Goal: Transaction & Acquisition: Download file/media

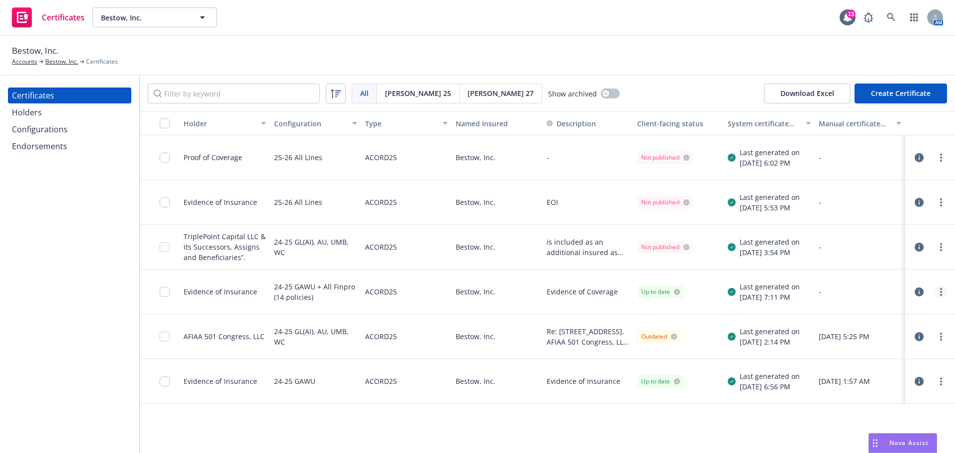
click at [940, 293] on link "more" at bounding box center [942, 292] width 12 height 12
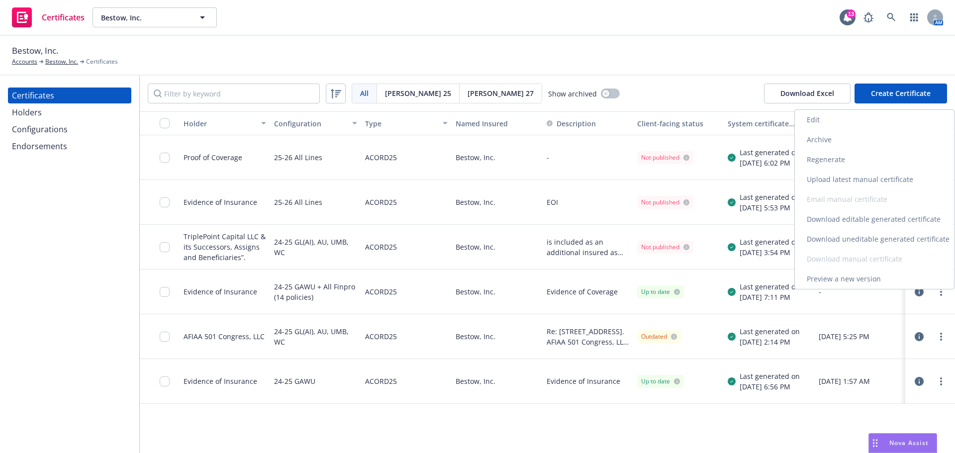
click at [838, 238] on link "Download uneditable generated certificate" at bounding box center [874, 239] width 159 height 20
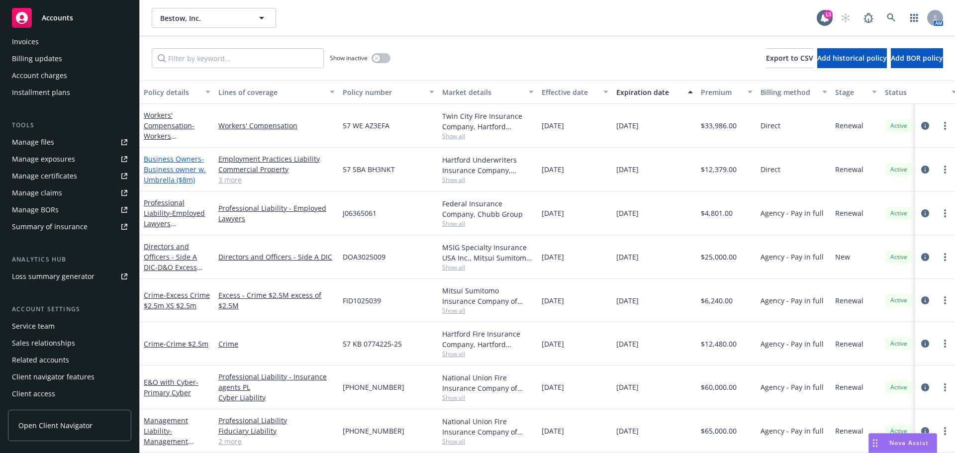
click at [178, 168] on span "- Business owner w. Umbrella ($8m)" at bounding box center [175, 169] width 62 height 30
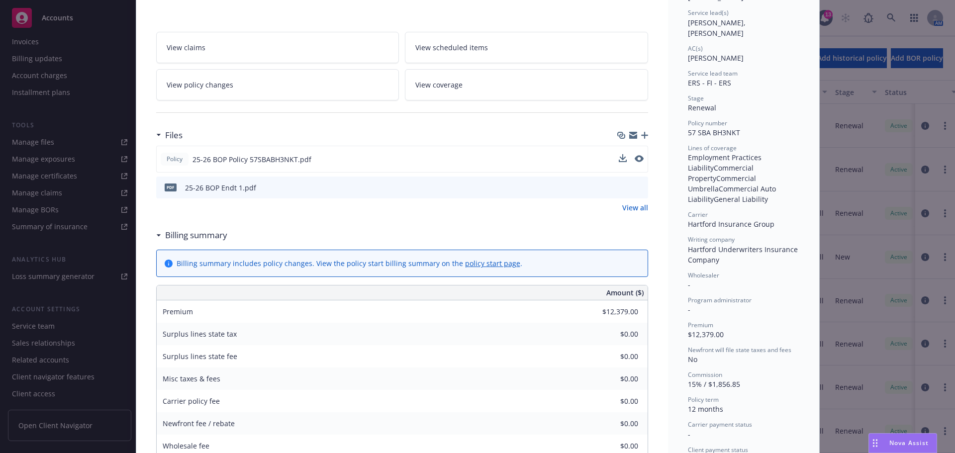
scroll to position [149, 0]
click at [621, 159] on icon "download file" at bounding box center [622, 157] width 8 height 8
click at [618, 157] on icon "download file" at bounding box center [622, 157] width 8 height 8
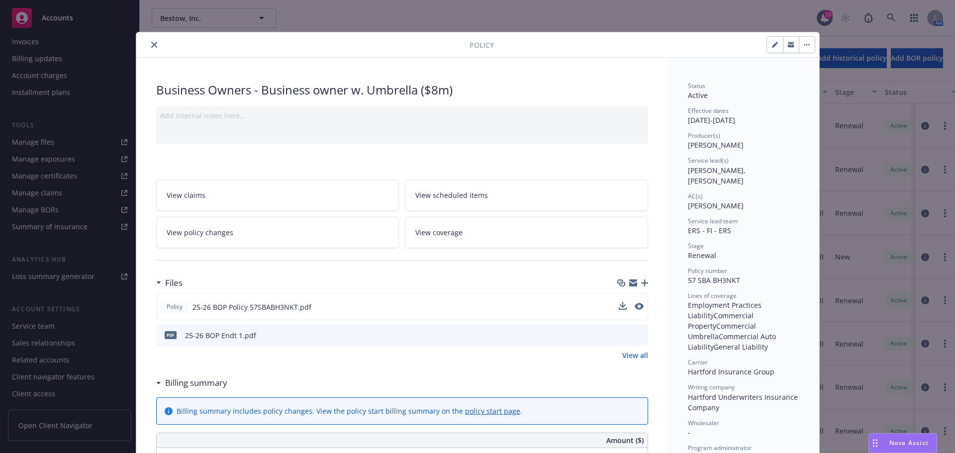
click at [151, 43] on icon "close" at bounding box center [154, 45] width 6 height 6
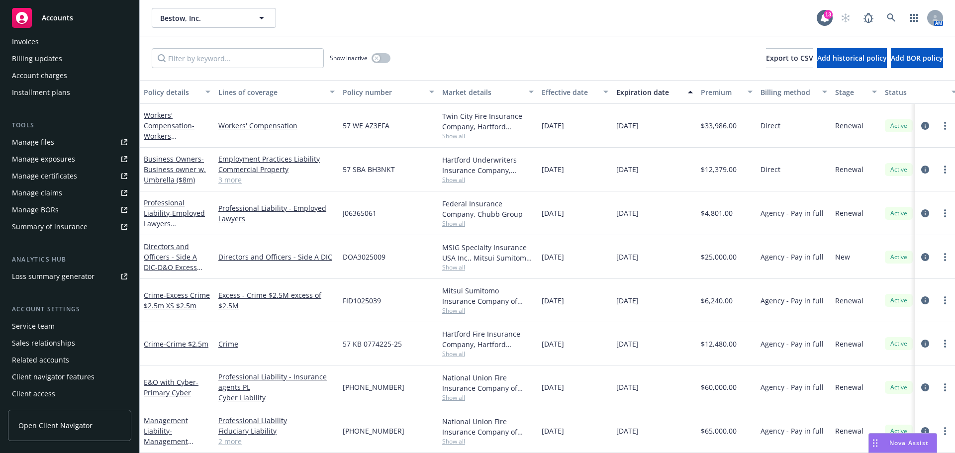
click at [57, 177] on div "Manage certificates" at bounding box center [44, 176] width 65 height 16
click at [63, 19] on span "Accounts" at bounding box center [57, 18] width 31 height 8
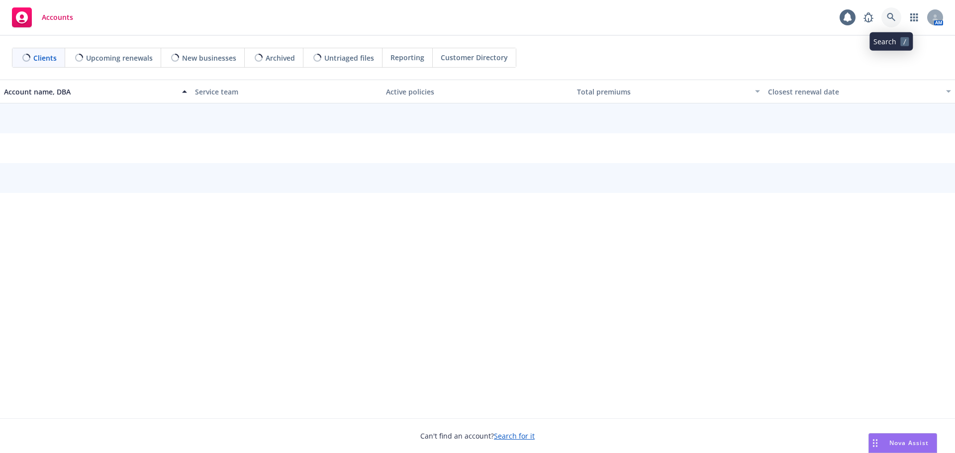
click at [893, 17] on icon at bounding box center [891, 17] width 8 height 8
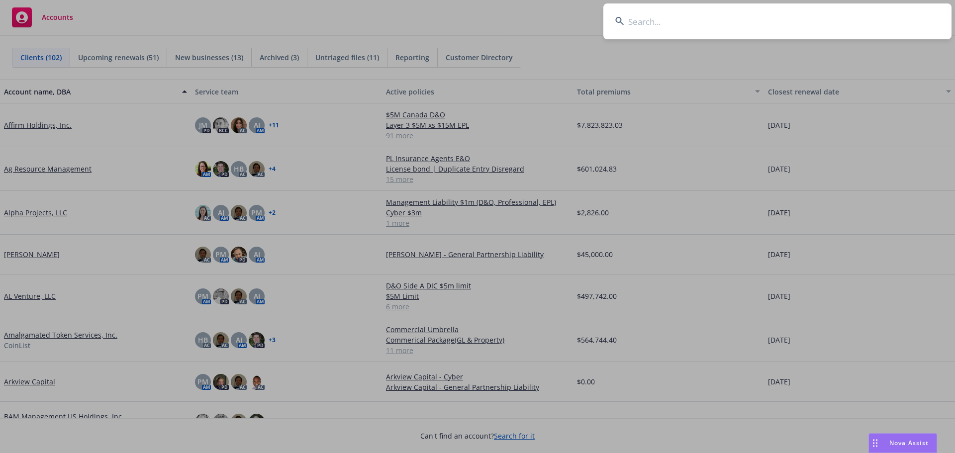
click at [726, 29] on input at bounding box center [778, 21] width 348 height 36
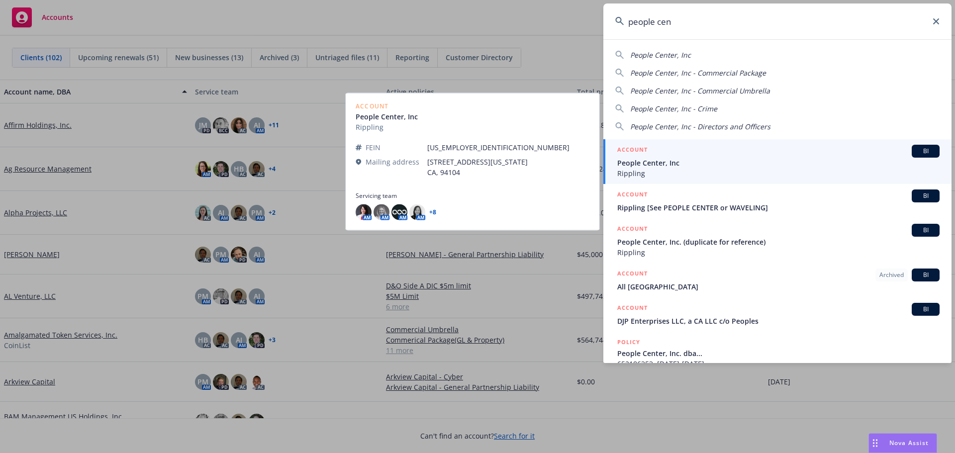
type input "people cen"
click at [680, 159] on span "People Center, Inc" at bounding box center [779, 163] width 322 height 10
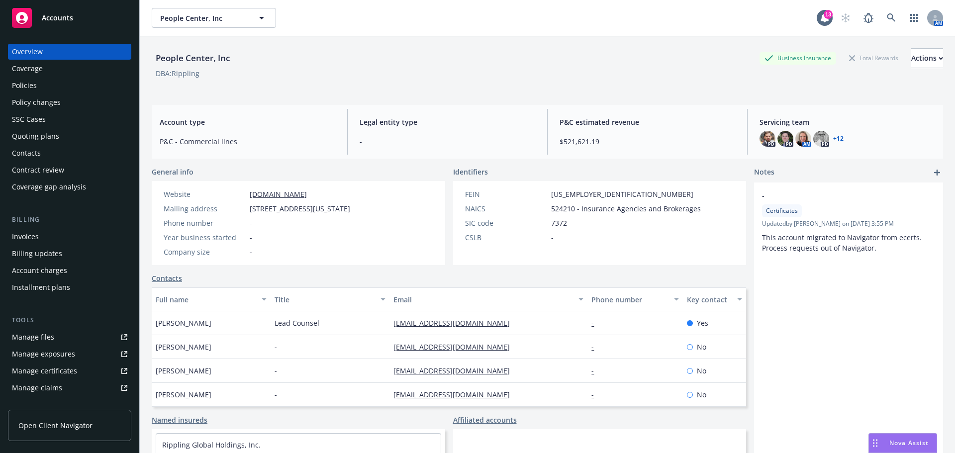
click at [27, 87] on div "Policies" at bounding box center [24, 86] width 25 height 16
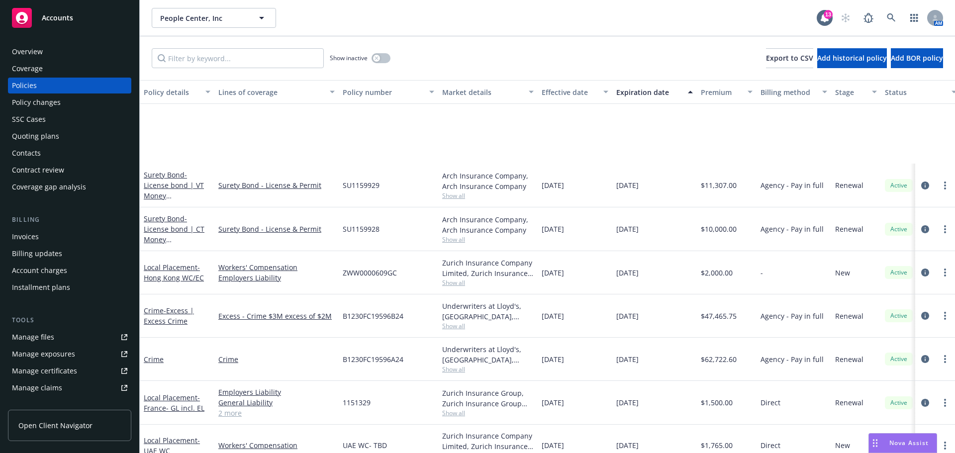
scroll to position [249, 0]
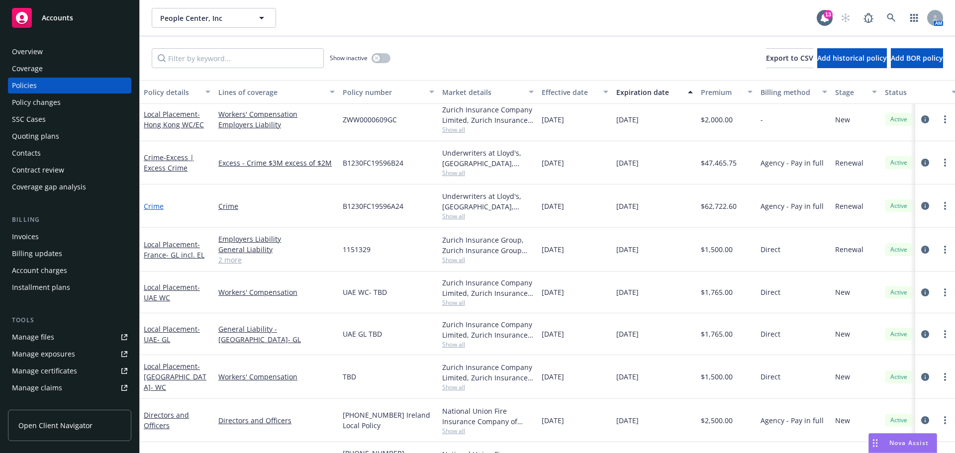
click at [154, 207] on link "Crime" at bounding box center [154, 206] width 20 height 9
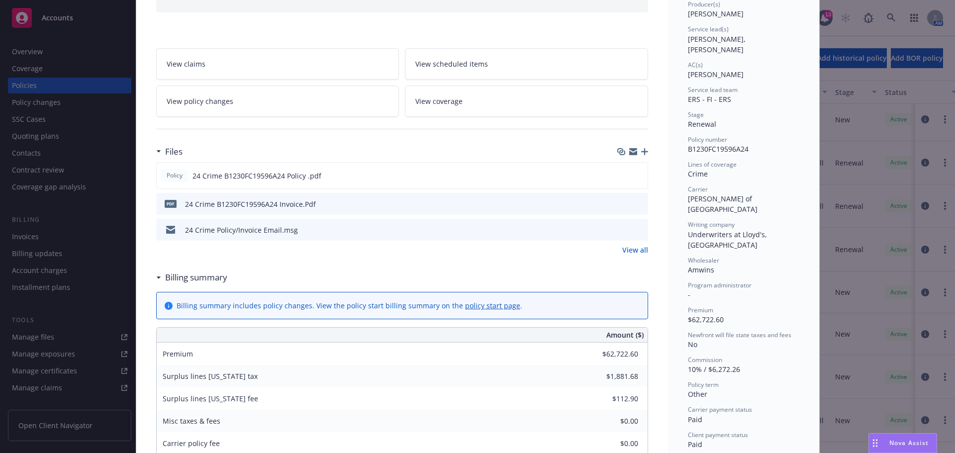
scroll to position [149, 0]
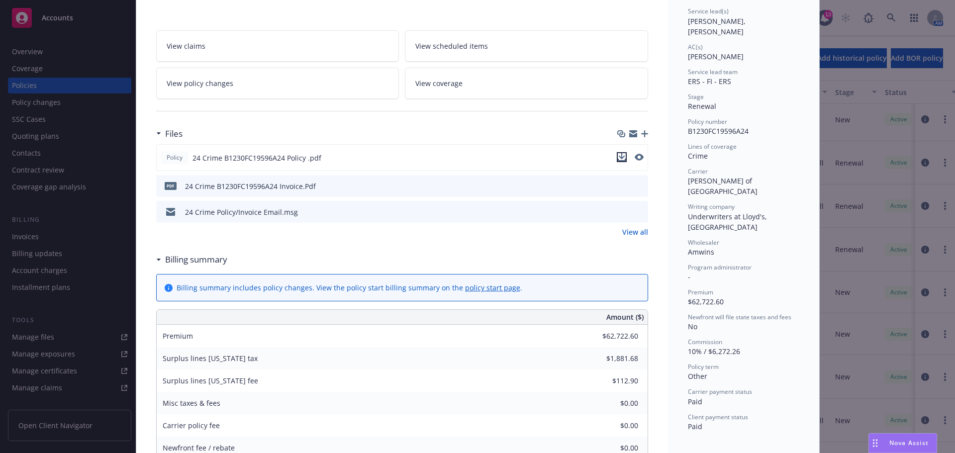
click at [618, 157] on icon "download file" at bounding box center [622, 157] width 8 height 8
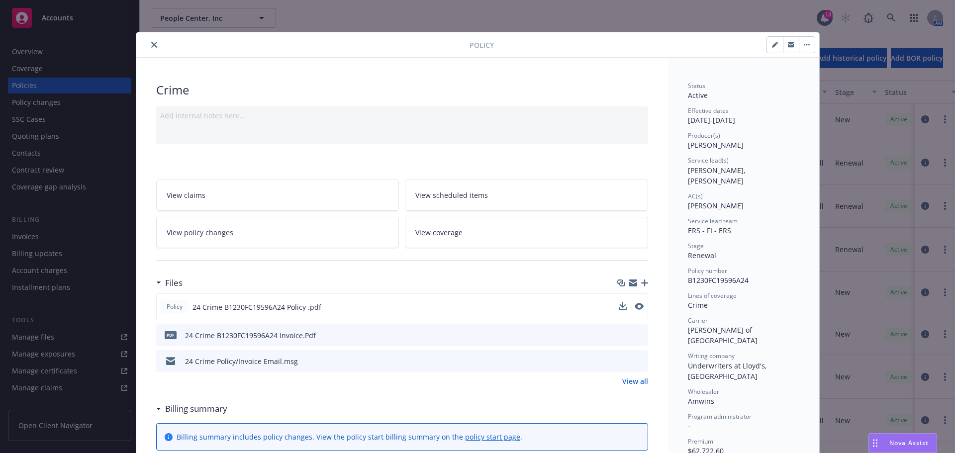
click at [151, 45] on icon "close" at bounding box center [154, 45] width 6 height 6
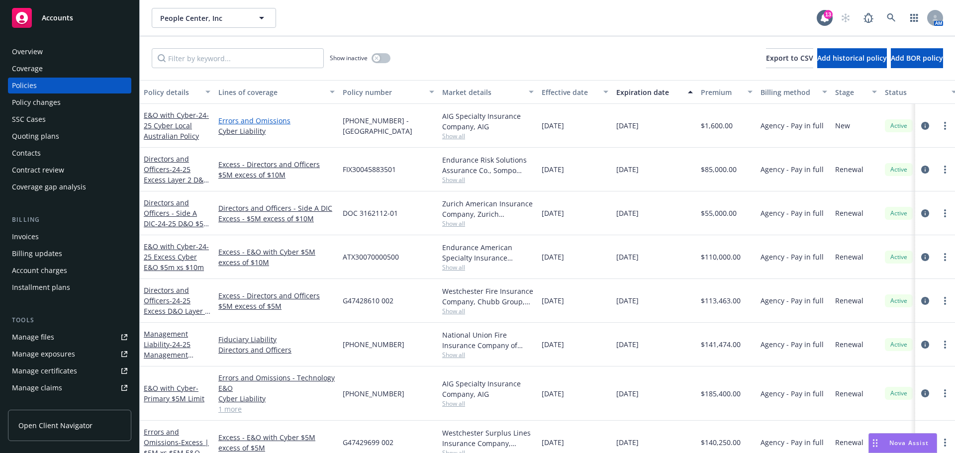
scroll to position [697, 0]
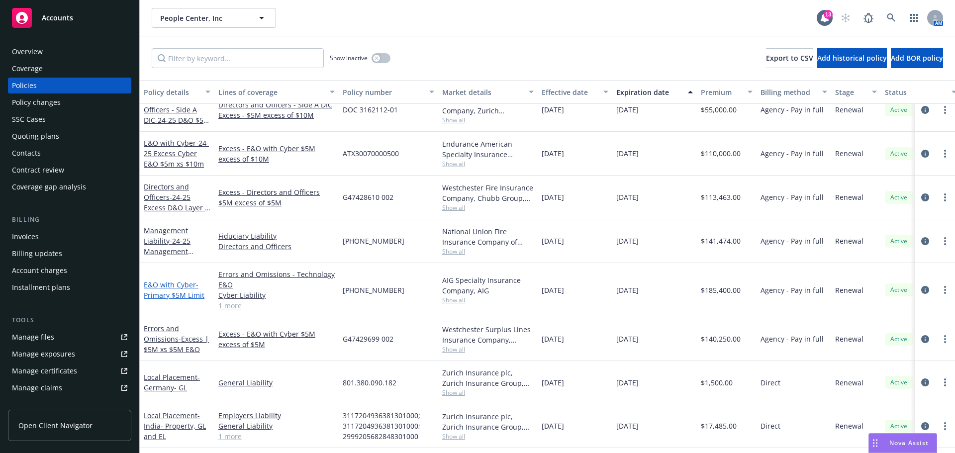
click at [176, 297] on span "- Primary $5M Limit" at bounding box center [174, 290] width 61 height 20
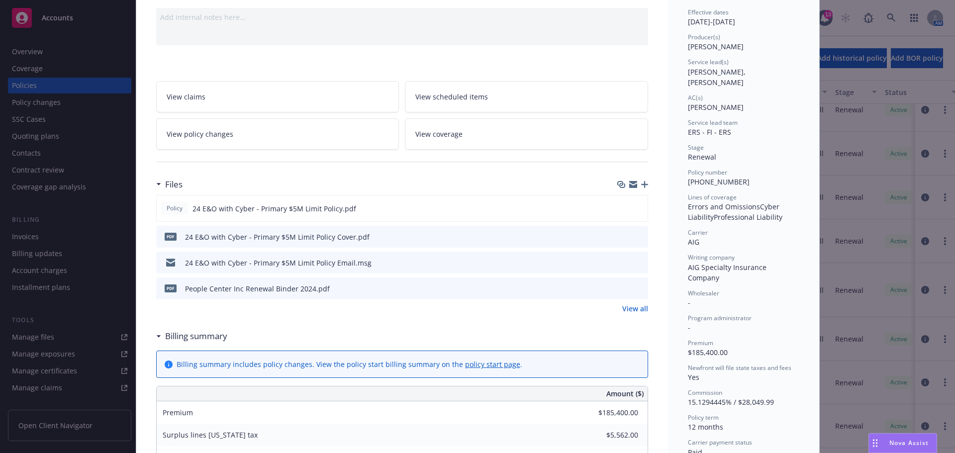
scroll to position [100, 0]
click at [618, 209] on icon "download file" at bounding box center [622, 207] width 8 height 8
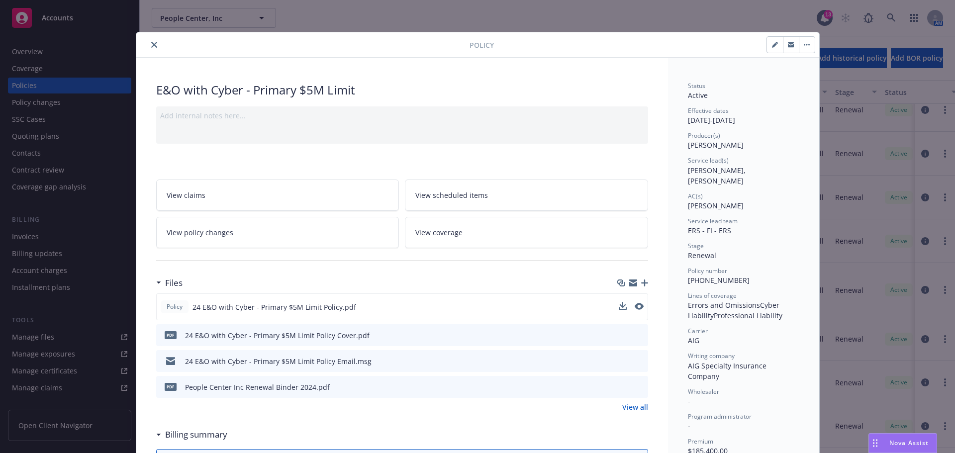
click at [151, 46] on icon "close" at bounding box center [154, 45] width 6 height 6
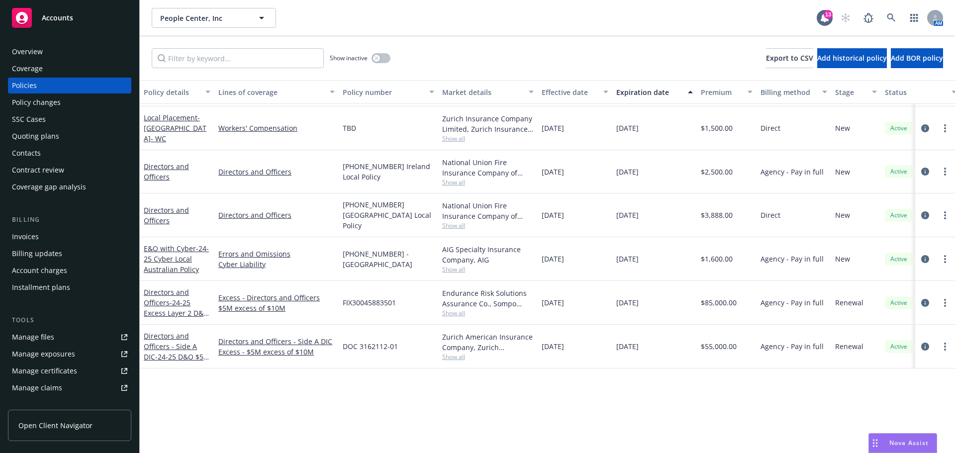
scroll to position [249, 0]
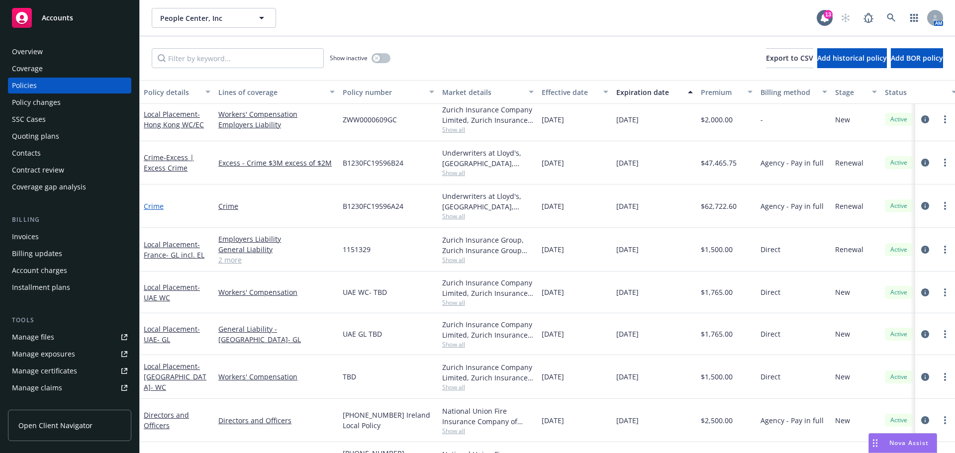
click at [154, 209] on link "Crime" at bounding box center [154, 206] width 20 height 9
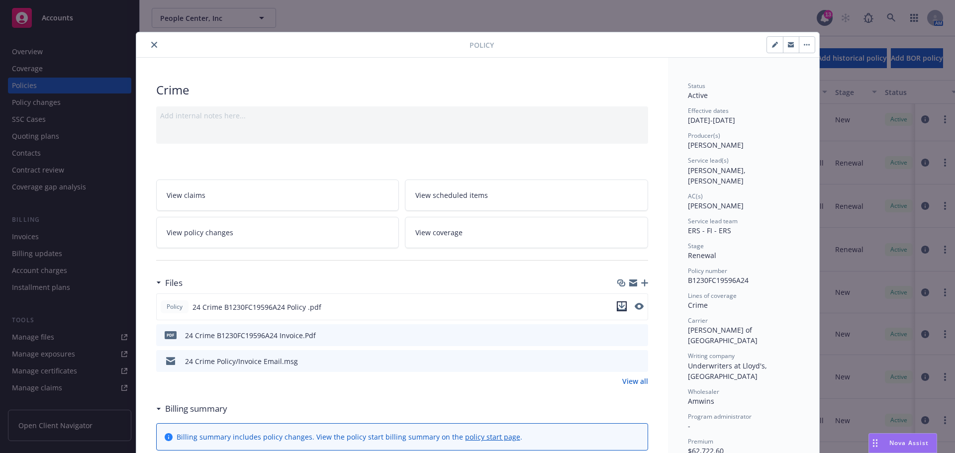
click at [621, 309] on icon "download file" at bounding box center [622, 307] width 8 height 8
click at [151, 44] on icon "close" at bounding box center [154, 45] width 6 height 6
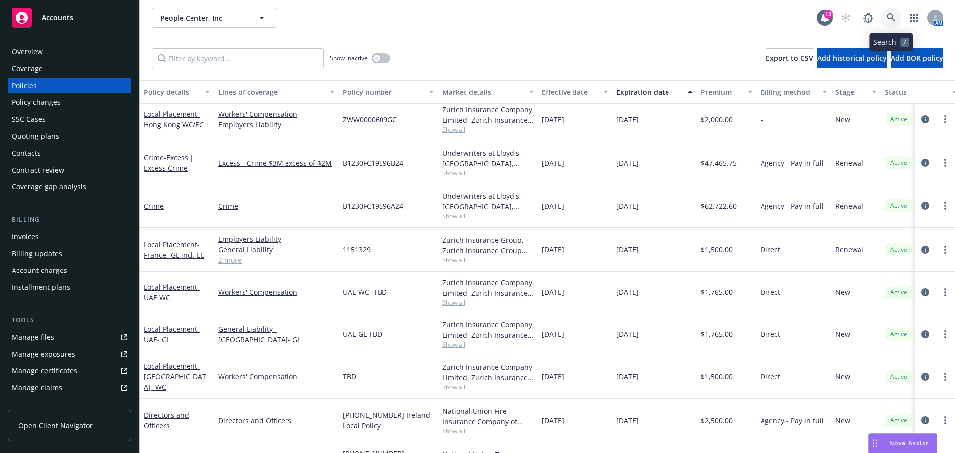
click at [892, 15] on icon at bounding box center [891, 17] width 8 height 8
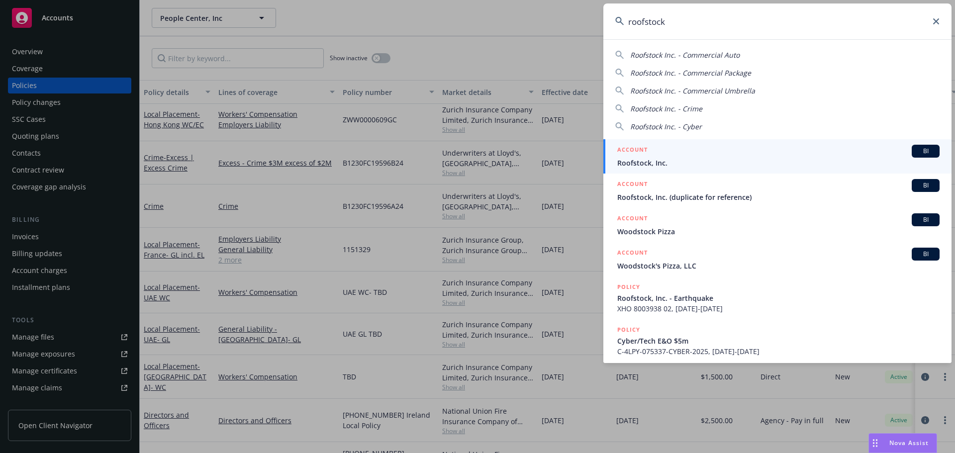
type input "roofstock"
click at [672, 157] on div "ACCOUNT BI" at bounding box center [779, 151] width 322 height 13
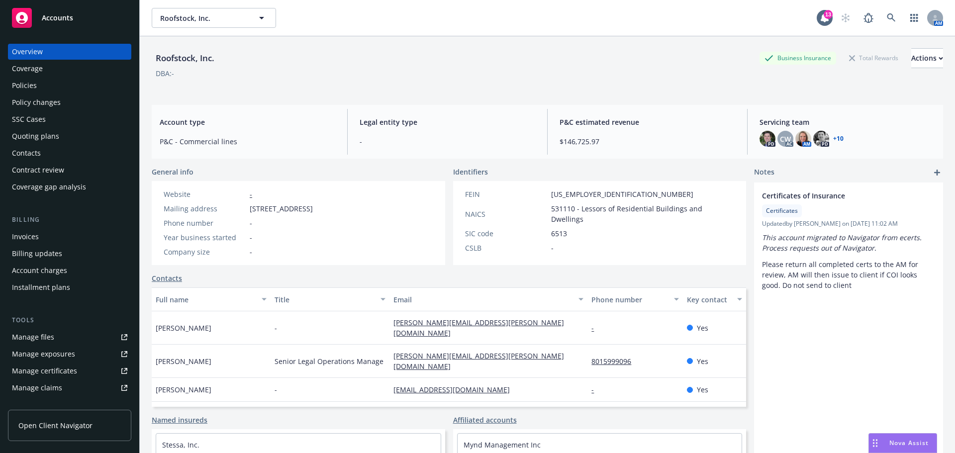
click at [906, 436] on div "Nova Assist" at bounding box center [903, 443] width 68 height 19
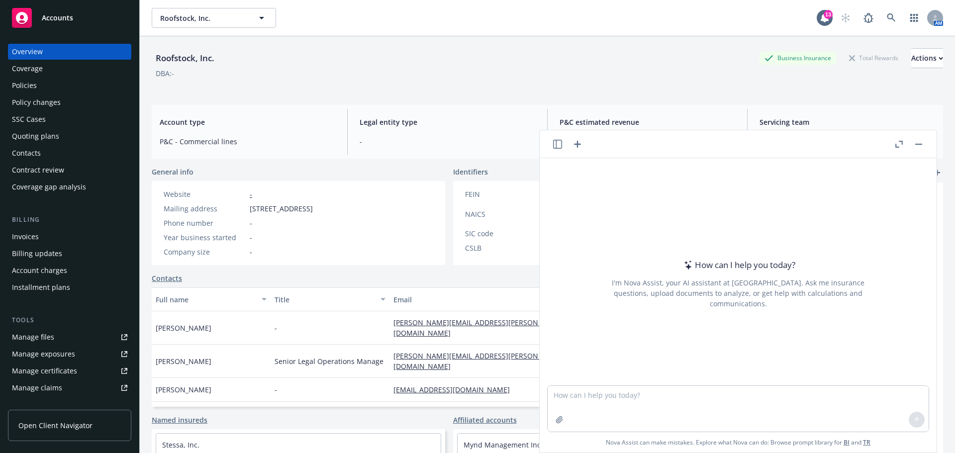
click at [612, 147] on header at bounding box center [738, 144] width 397 height 28
click at [707, 272] on div "How can I help you today?" at bounding box center [738, 265] width 114 height 13
click at [617, 396] on textarea at bounding box center [738, 409] width 381 height 46
type textarea "clean up the following paragraph"
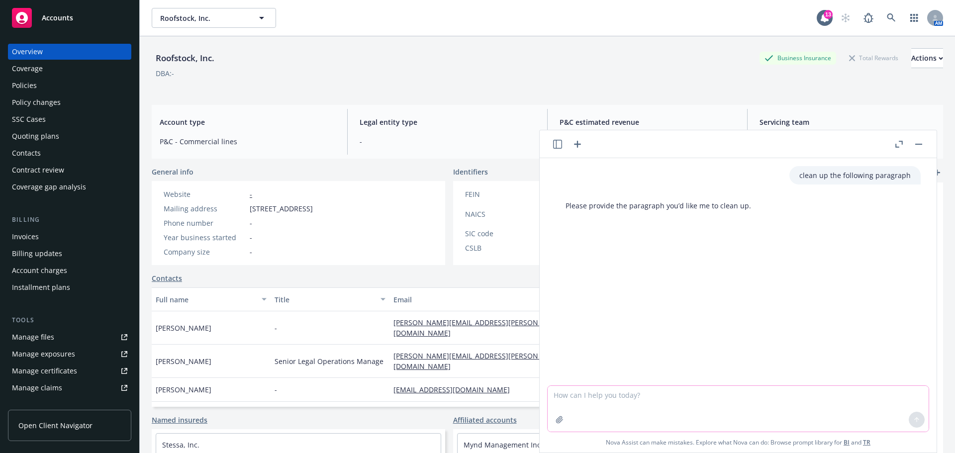
paste textarea "Lorem ips dol sitamet co adipi el seddo eiu te inc utla et dol magnaaliq en adm…"
type textarea "Lorem ips dol sitamet co adipi el seddo eiu te inc utla et dol magnaaliq en adm…"
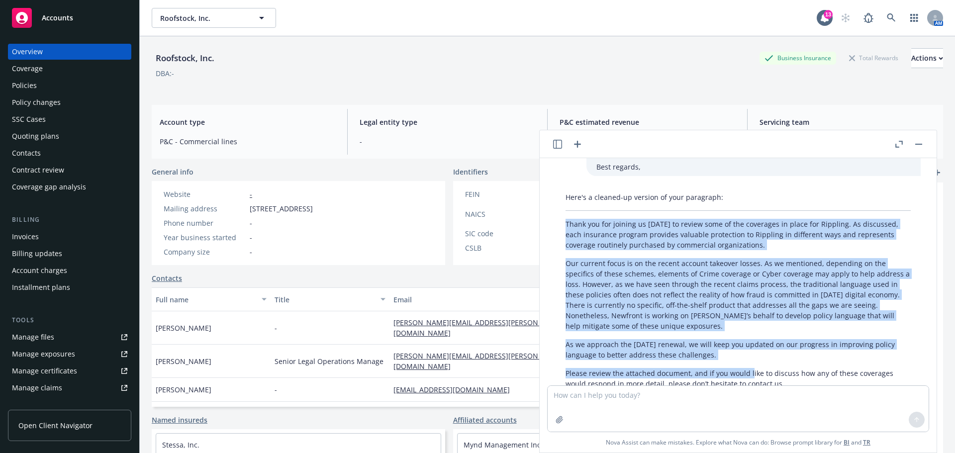
scroll to position [308, 0]
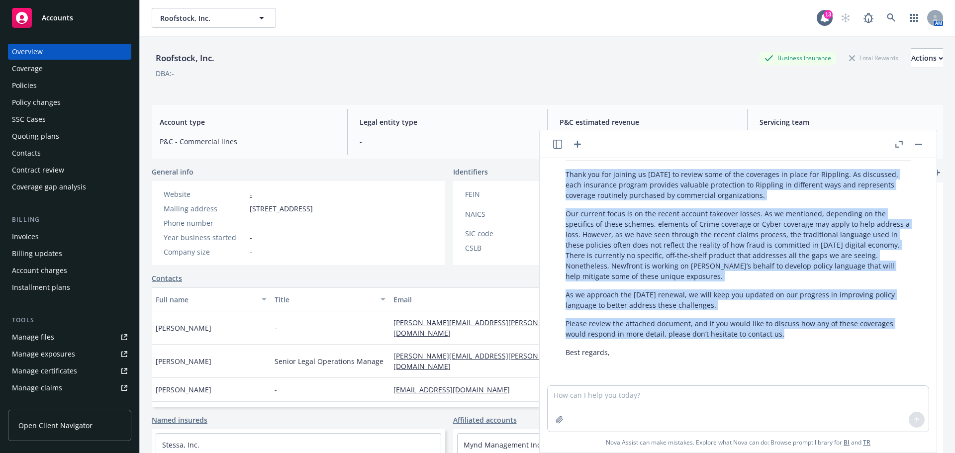
drag, startPoint x: 567, startPoint y: 224, endPoint x: 780, endPoint y: 339, distance: 241.4
click at [780, 339] on div "Here's a cleaned-up version of your paragraph: Thank you for joining us [DATE] …" at bounding box center [738, 249] width 365 height 223
copy div "Lorem ips dol sitamet co adipi el seddoe temp in utl etdolorem al enima min Ven…"
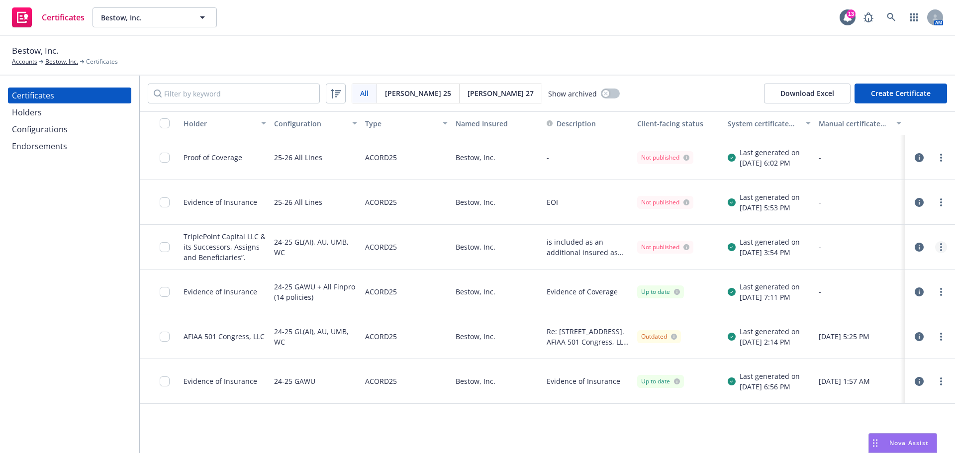
click at [942, 246] on icon "more" at bounding box center [942, 247] width 2 height 8
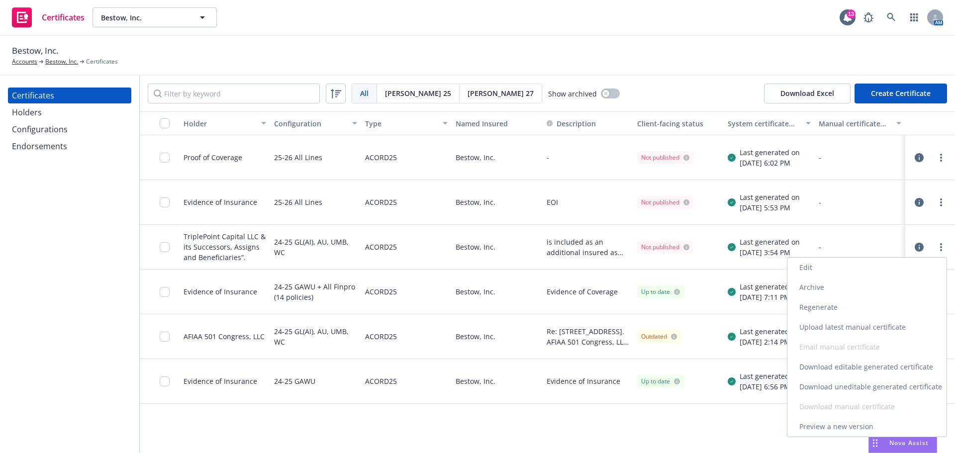
click at [843, 385] on link "Download uneditable generated certificate" at bounding box center [867, 387] width 159 height 20
